Goal: Find contact information: Find contact information

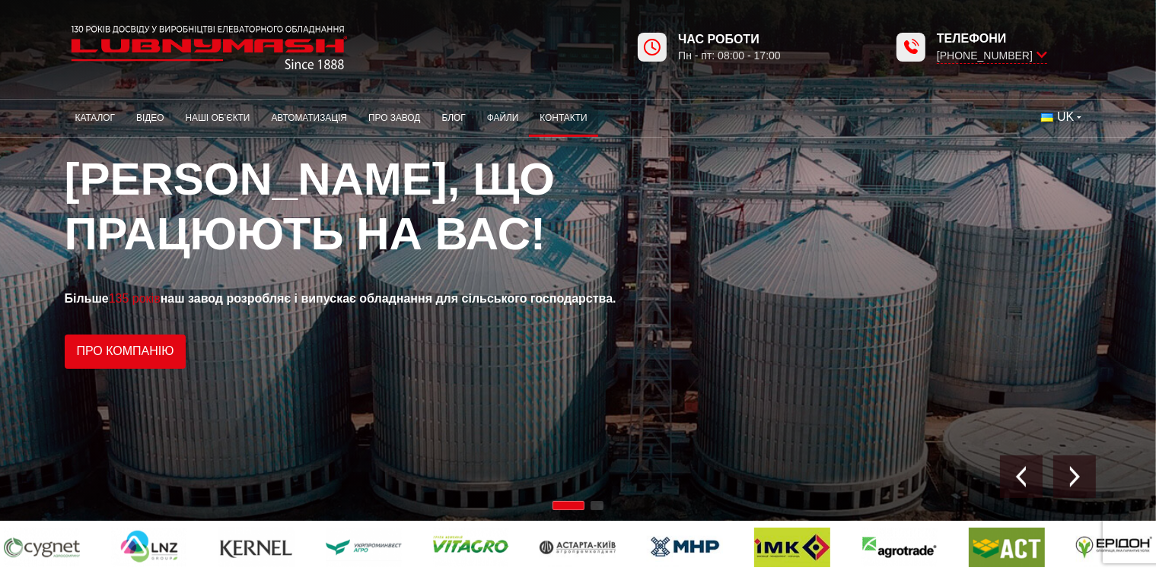
click at [551, 112] on link "Контакти" at bounding box center [563, 118] width 68 height 30
